Goal: Check status

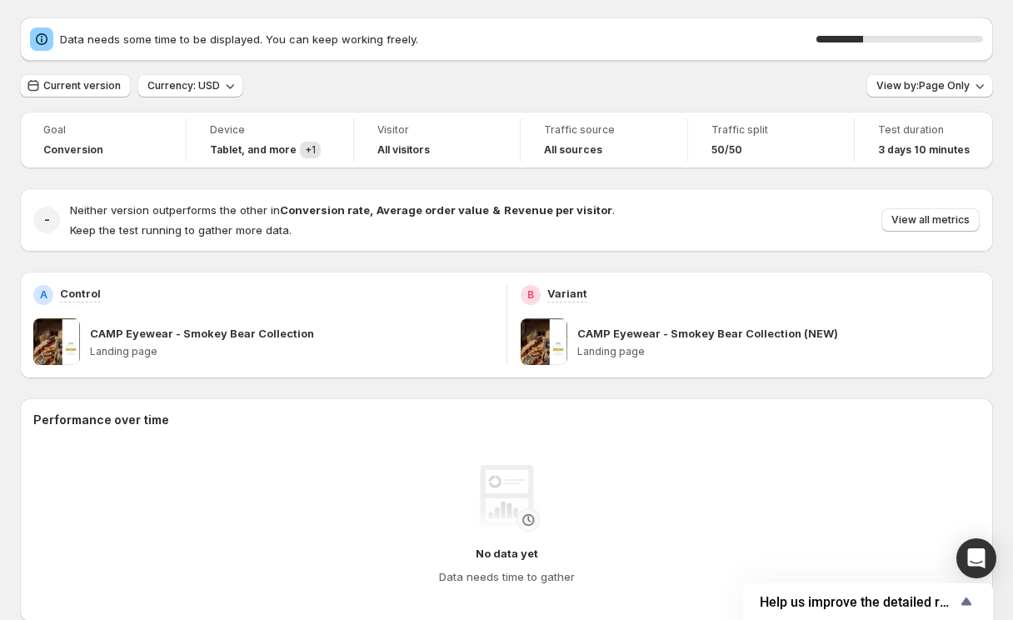
scroll to position [27, 0]
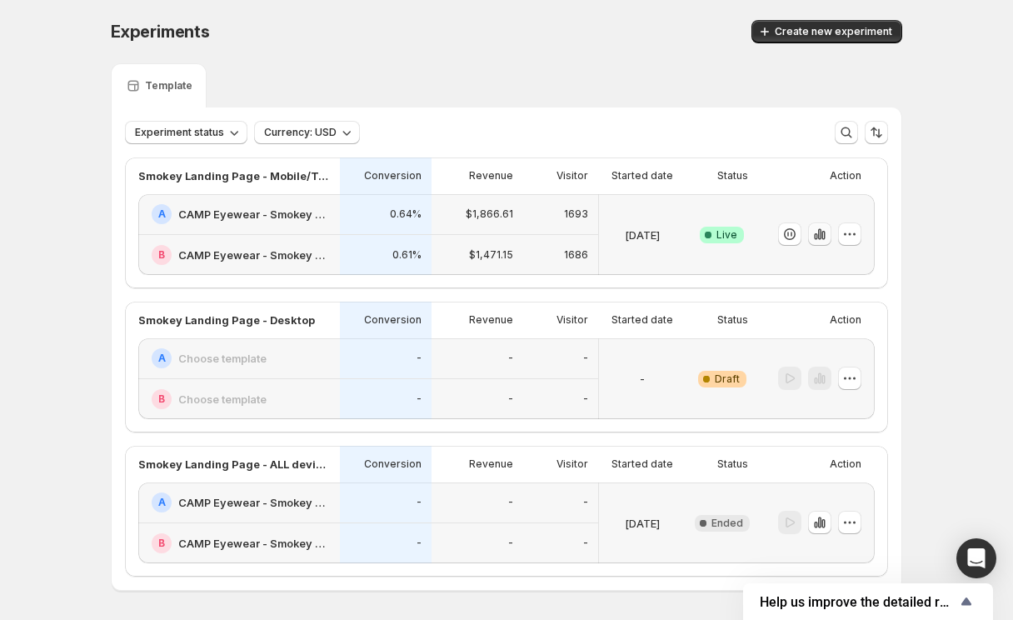
click at [821, 238] on icon "button" at bounding box center [819, 234] width 17 height 17
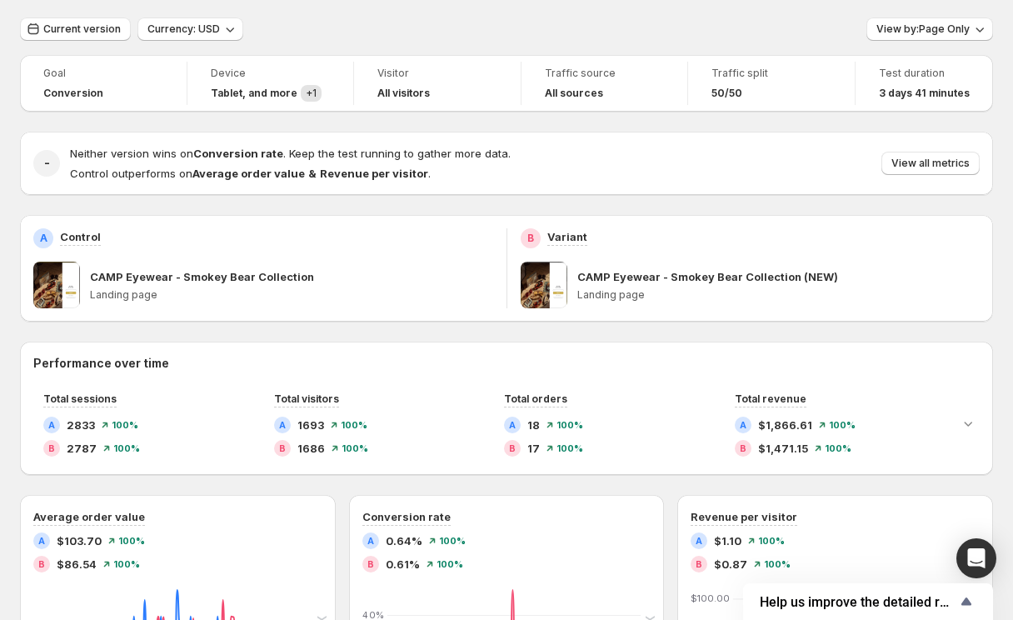
scroll to position [51, 0]
